Goal: Information Seeking & Learning: Learn about a topic

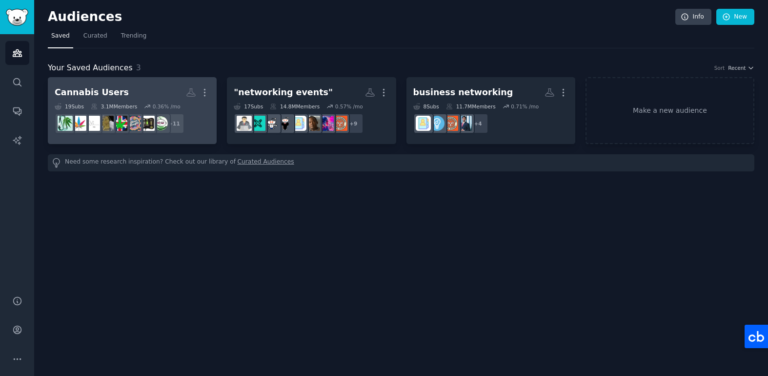
click at [117, 90] on div "Cannabis Users" at bounding box center [92, 92] width 74 height 12
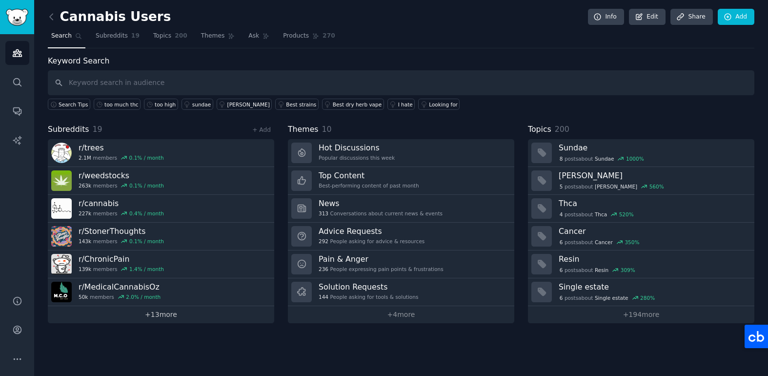
click at [173, 314] on link "+ 13 more" at bounding box center [161, 314] width 226 height 17
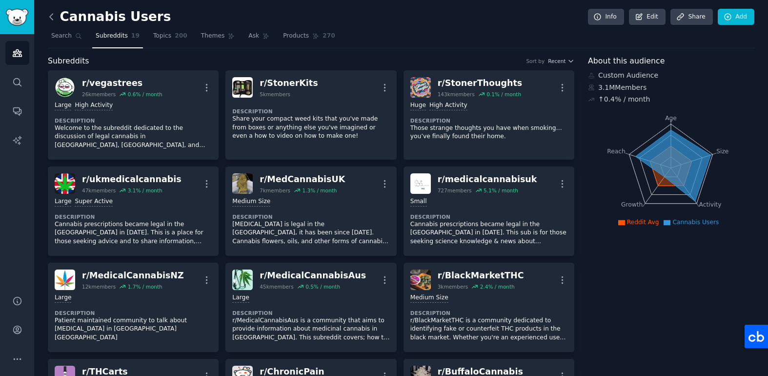
click at [50, 17] on icon at bounding box center [51, 17] width 10 height 10
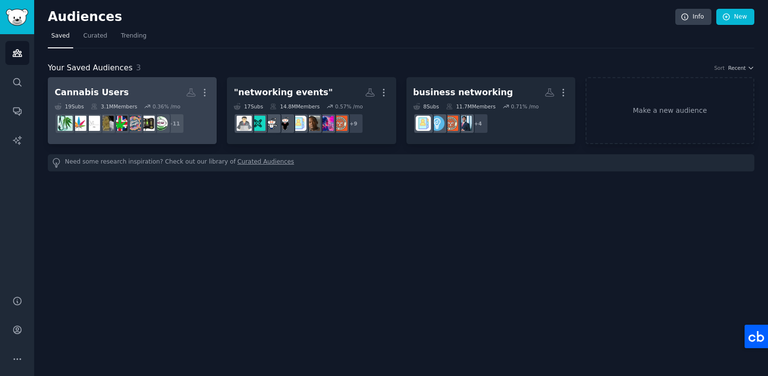
click at [154, 94] on h2 "Cannabis Users More" at bounding box center [132, 92] width 155 height 17
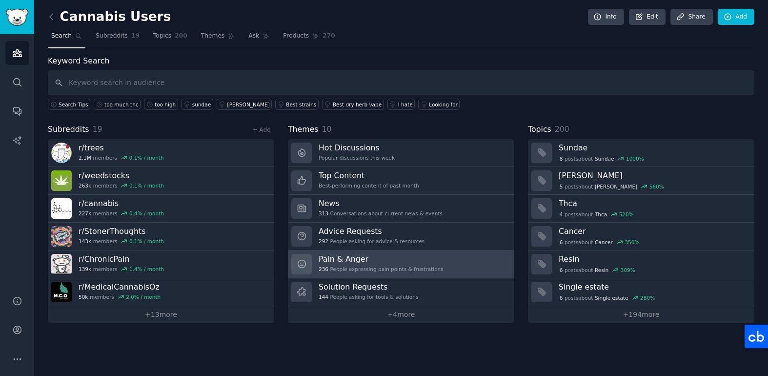
click at [486, 261] on link "Pain & Anger 236 People expressing pain points & frustrations" at bounding box center [401, 264] width 226 height 28
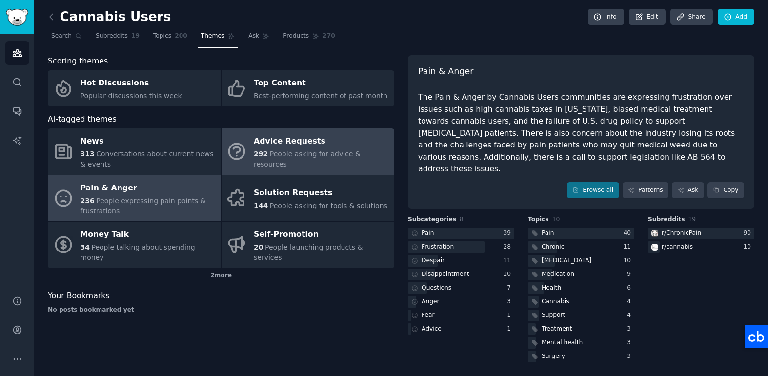
click at [275, 140] on div "Advice Requests" at bounding box center [322, 142] width 136 height 16
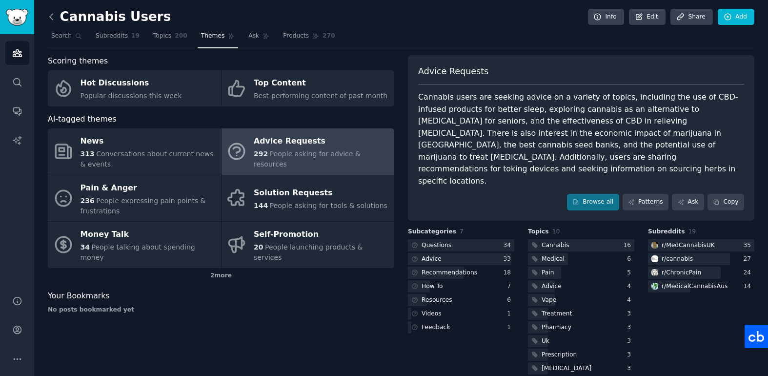
click at [52, 15] on icon at bounding box center [51, 17] width 10 height 10
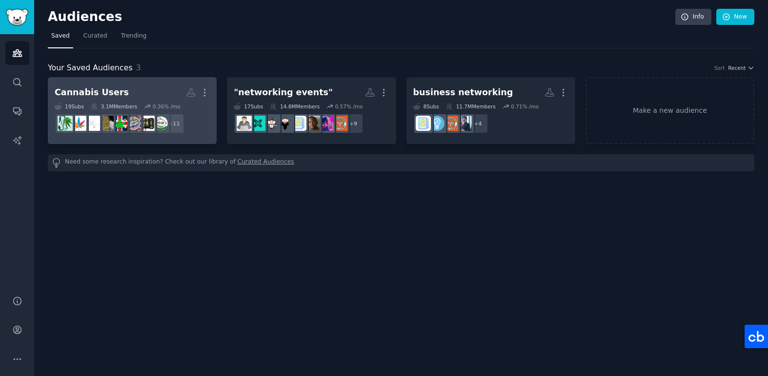
click at [147, 90] on h2 "Cannabis Users More" at bounding box center [132, 92] width 155 height 17
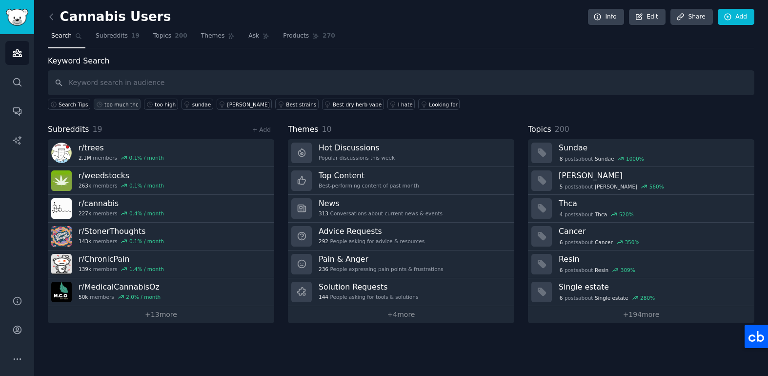
click at [127, 104] on div "too much thc" at bounding box center [121, 104] width 34 height 7
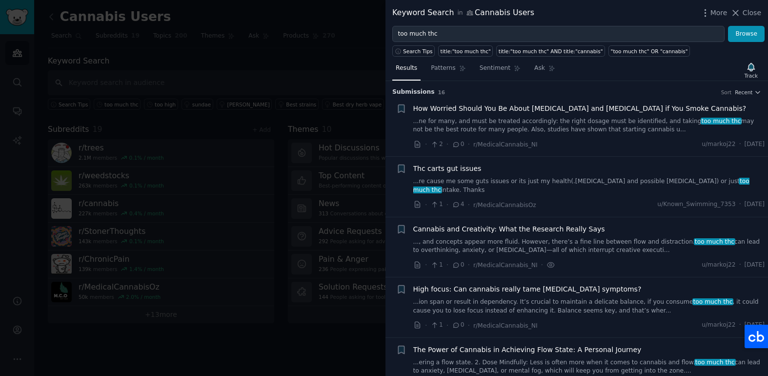
click at [160, 366] on div at bounding box center [384, 188] width 768 height 376
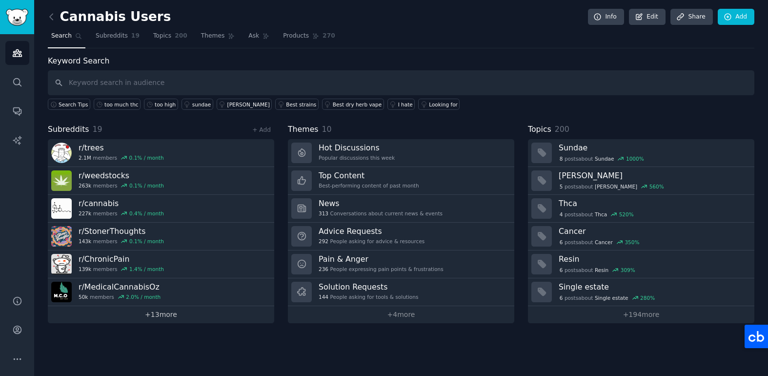
click at [175, 318] on link "+ 13 more" at bounding box center [161, 314] width 226 height 17
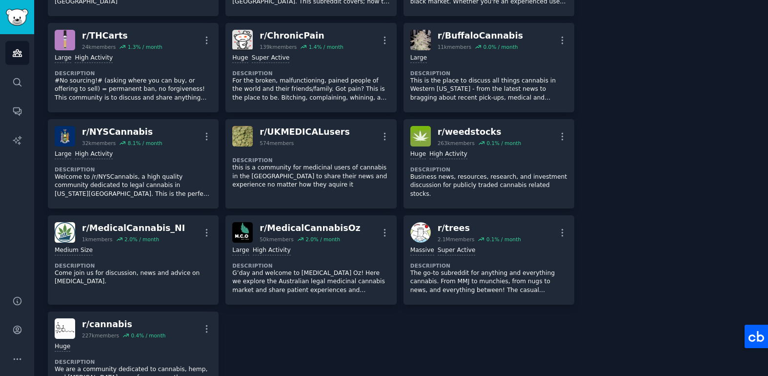
scroll to position [336, 0]
